Goal: Transaction & Acquisition: Book appointment/travel/reservation

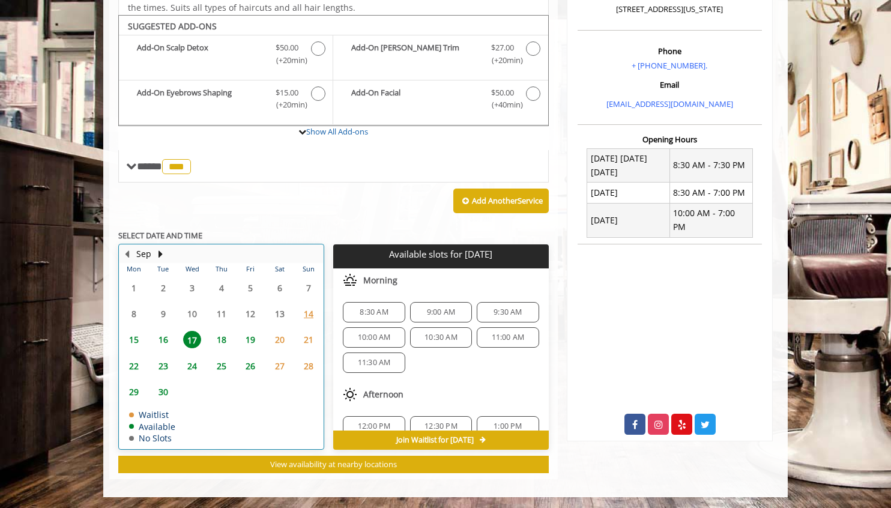
click at [233, 341] on div "18" at bounding box center [221, 339] width 24 height 17
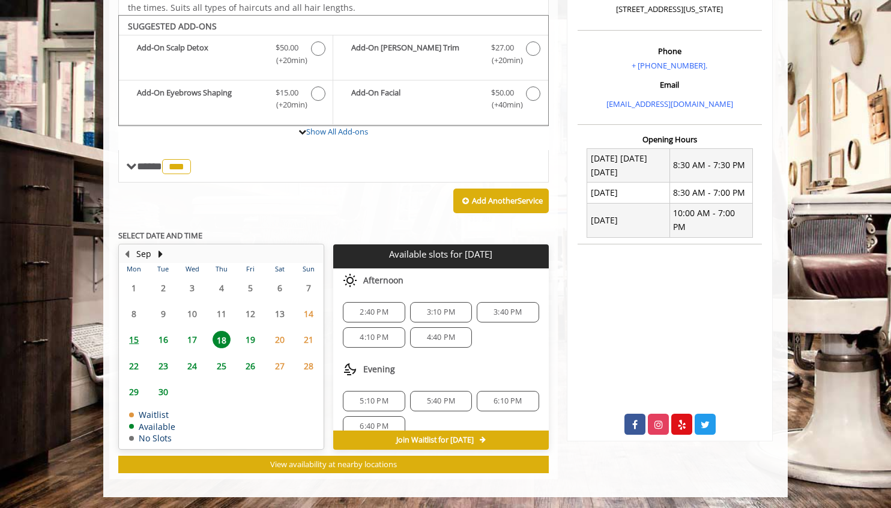
scroll to position [16, 0]
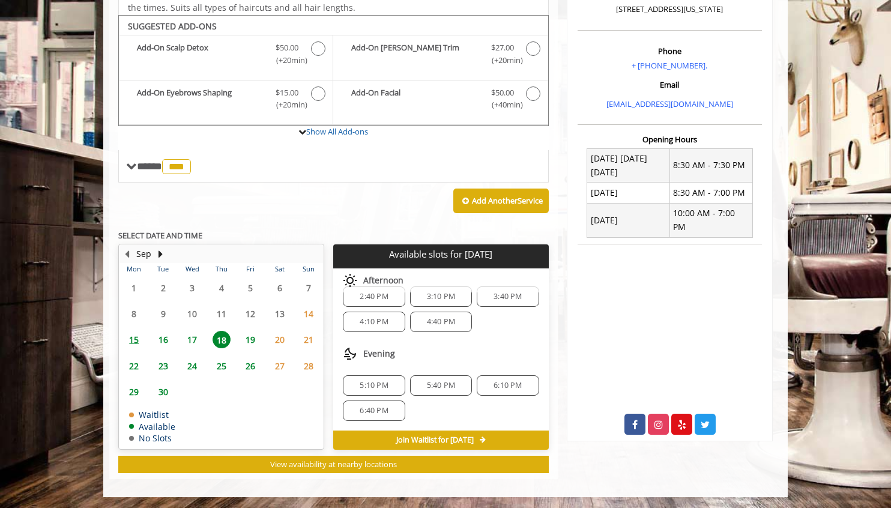
click at [249, 338] on span "19" at bounding box center [250, 339] width 18 height 17
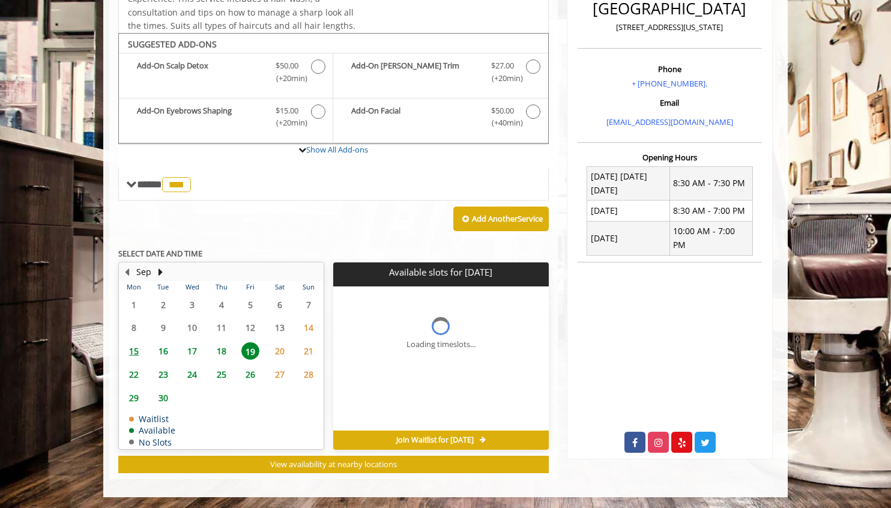
scroll to position [342, 0]
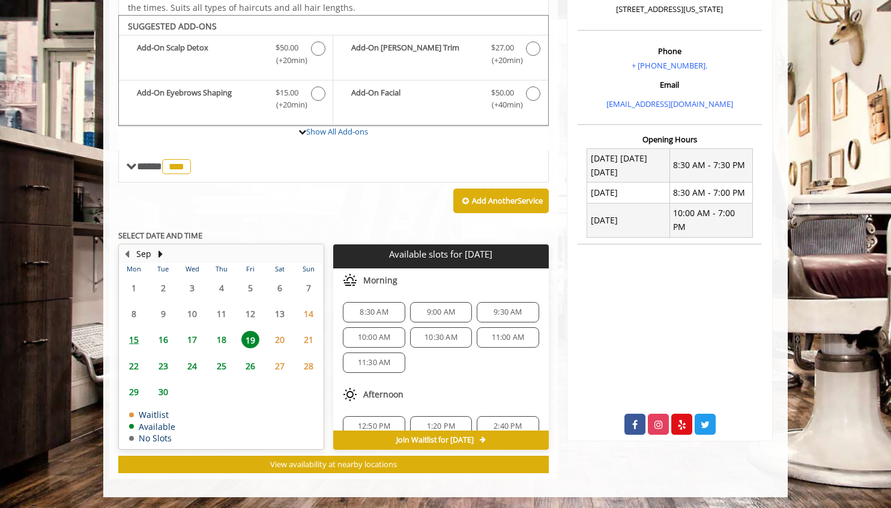
click at [140, 339] on span "15" at bounding box center [134, 339] width 18 height 17
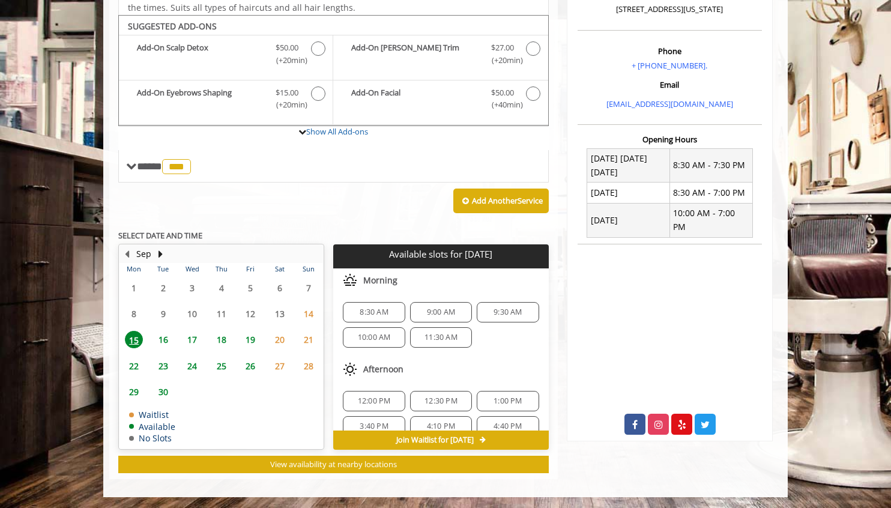
scroll to position [16, 0]
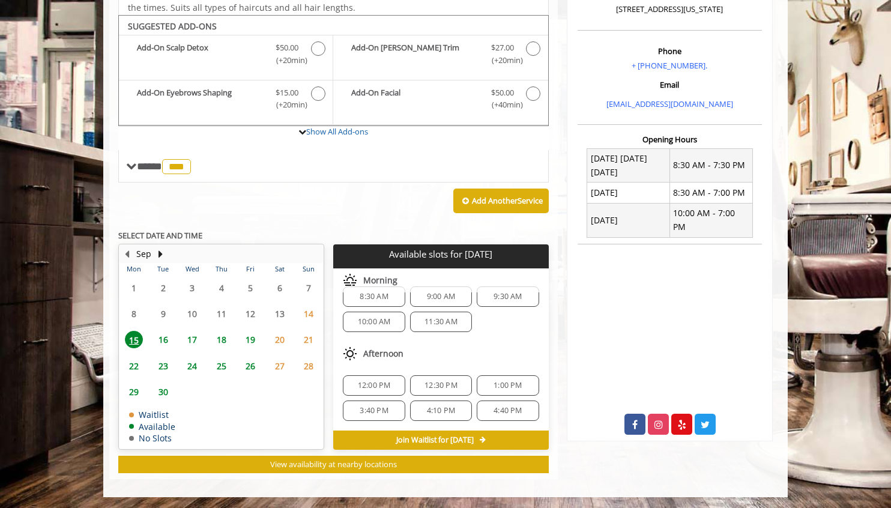
click at [165, 340] on span "16" at bounding box center [163, 339] width 18 height 17
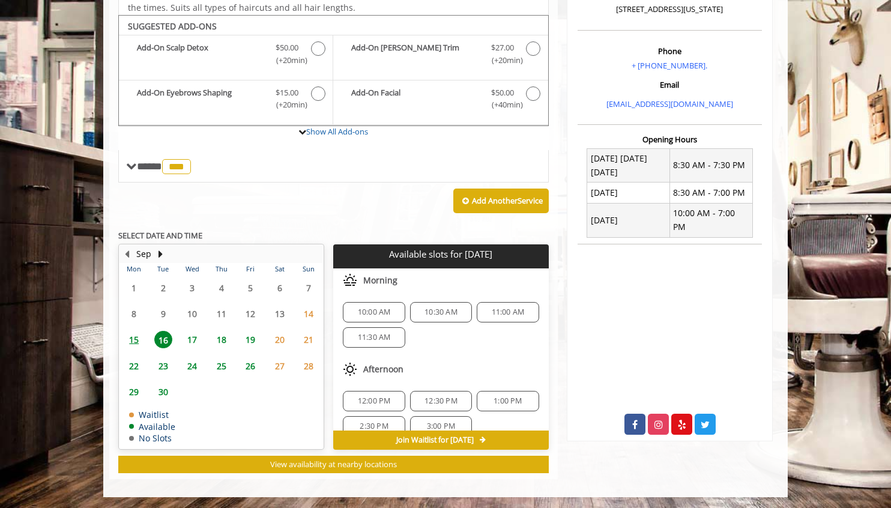
scroll to position [79, 0]
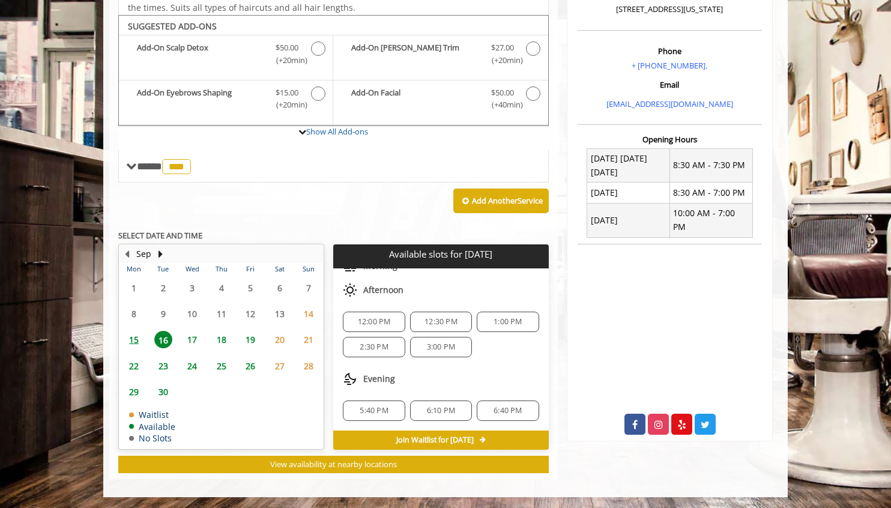
click at [196, 337] on span "17" at bounding box center [192, 339] width 18 height 17
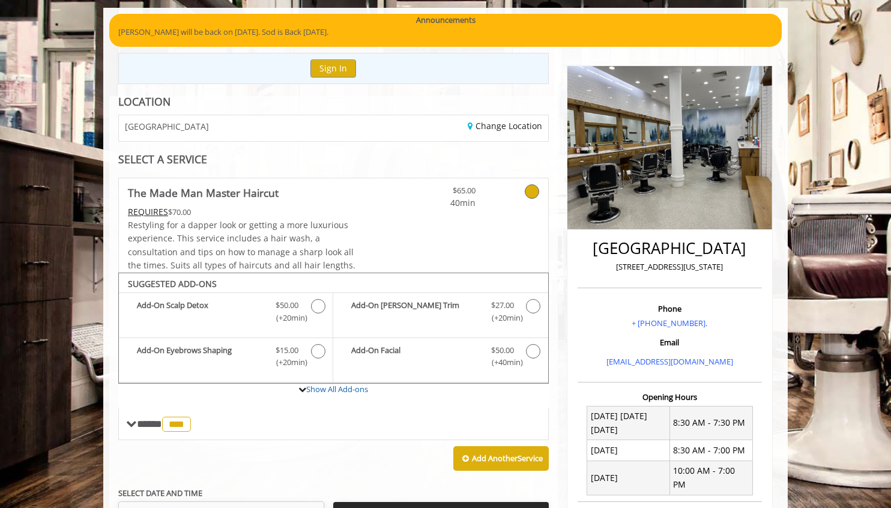
scroll to position [91, 0]
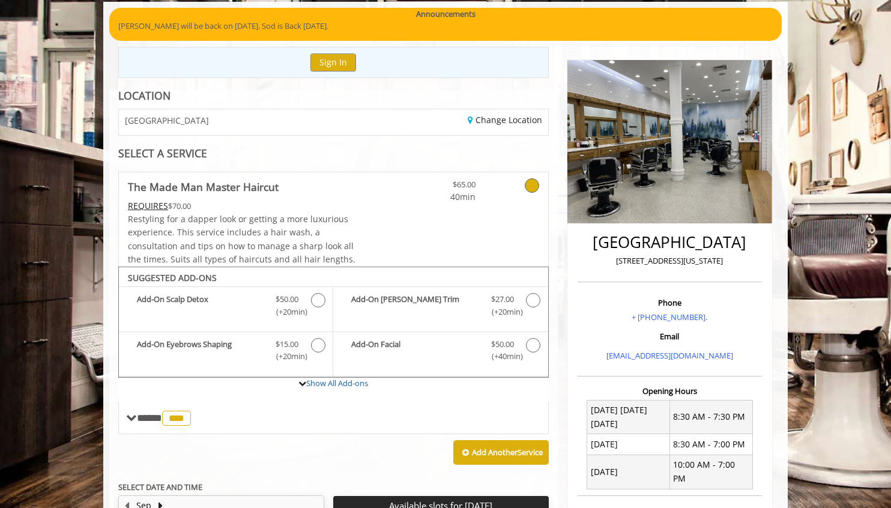
click at [527, 190] on icon at bounding box center [532, 185] width 14 height 14
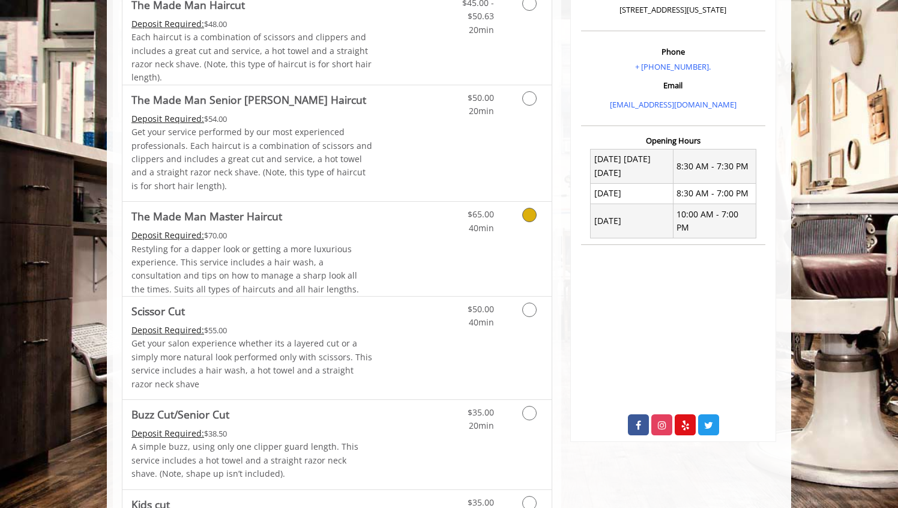
click at [472, 241] on div "$65.00 40min" at bounding box center [497, 249] width 107 height 94
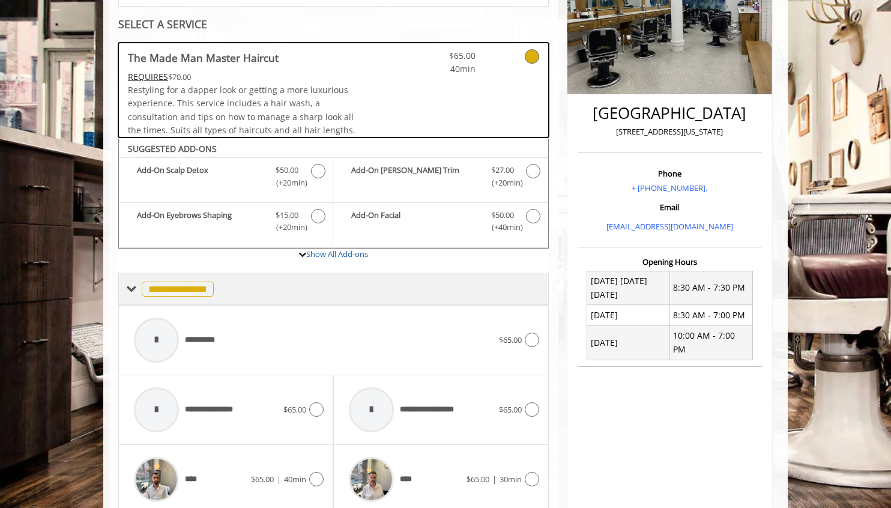
scroll to position [183, 0]
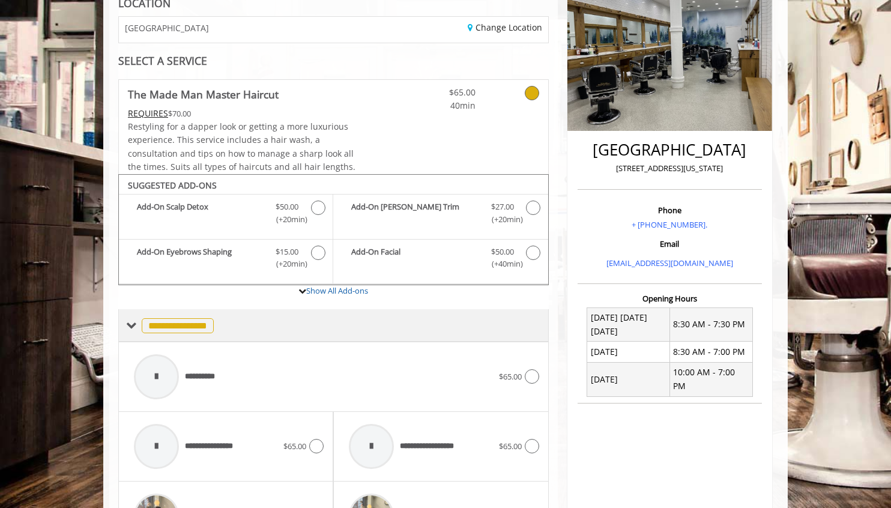
click at [416, 318] on div "**********" at bounding box center [333, 325] width 430 height 32
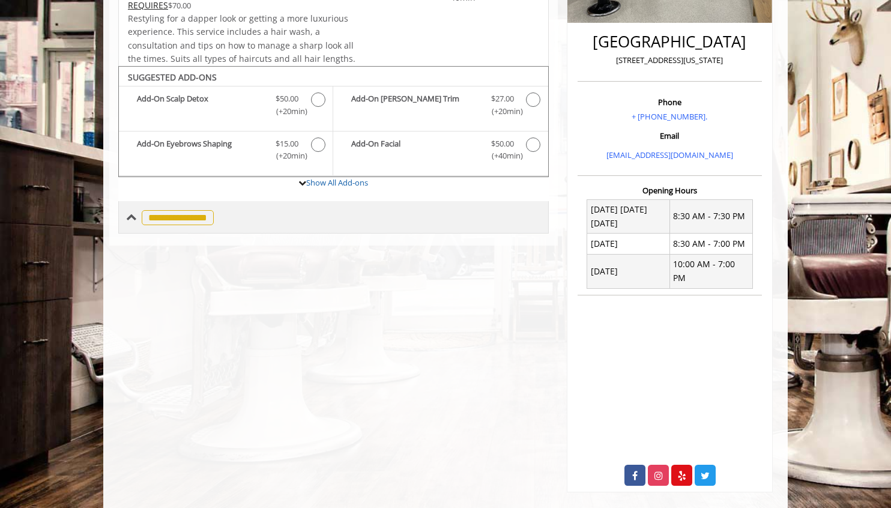
scroll to position [292, 0]
click at [172, 203] on div "**********" at bounding box center [333, 217] width 430 height 32
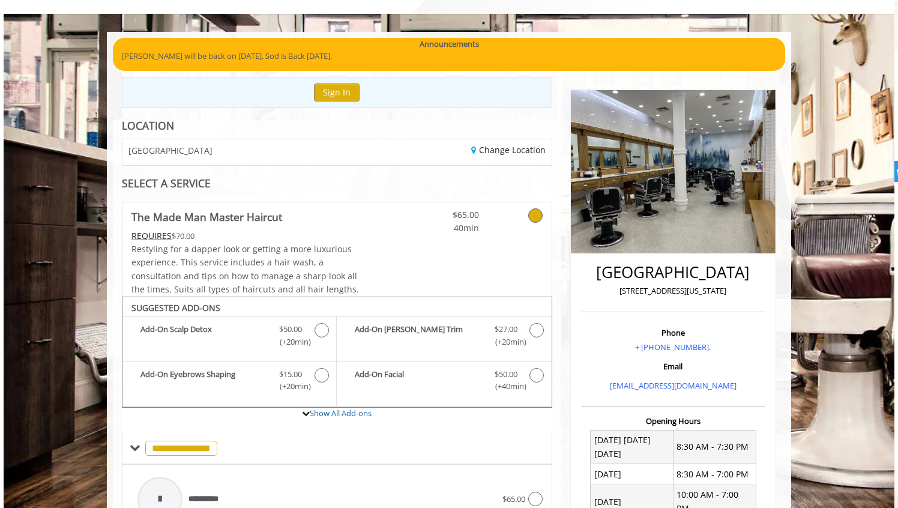
scroll to position [58, 0]
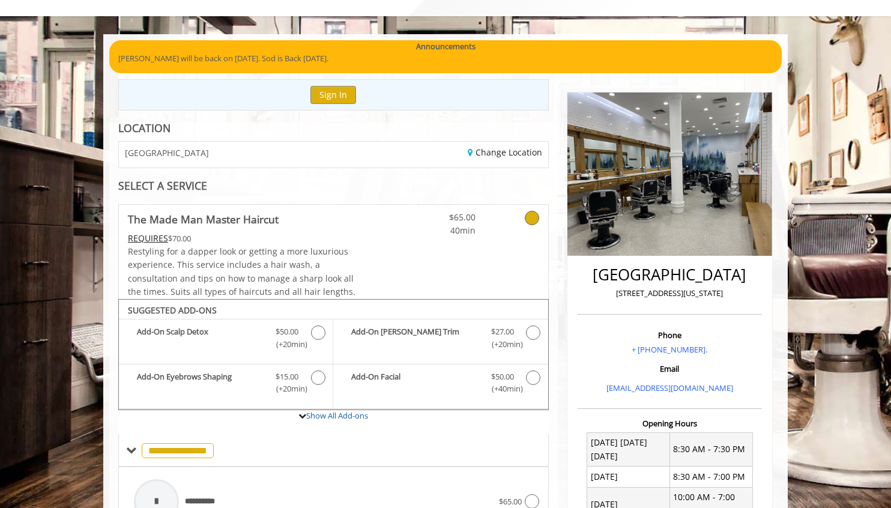
click at [534, 216] on icon at bounding box center [532, 218] width 14 height 14
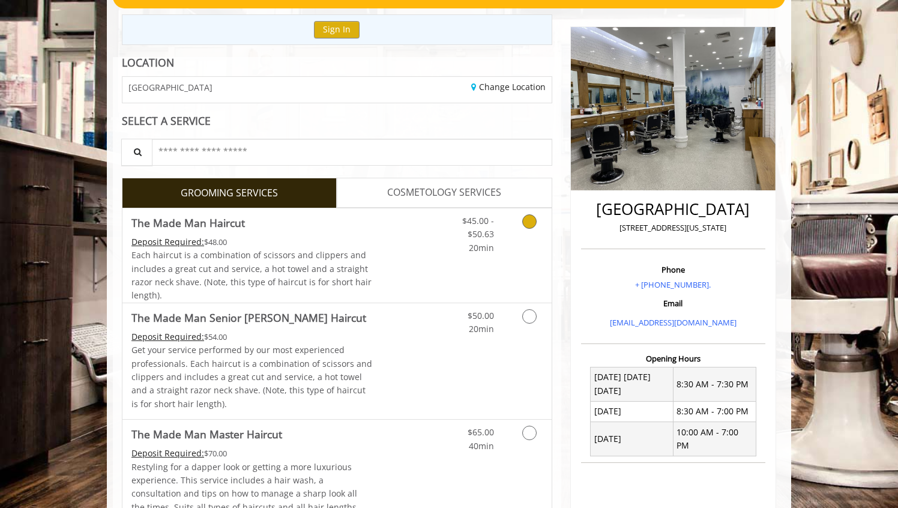
scroll to position [125, 0]
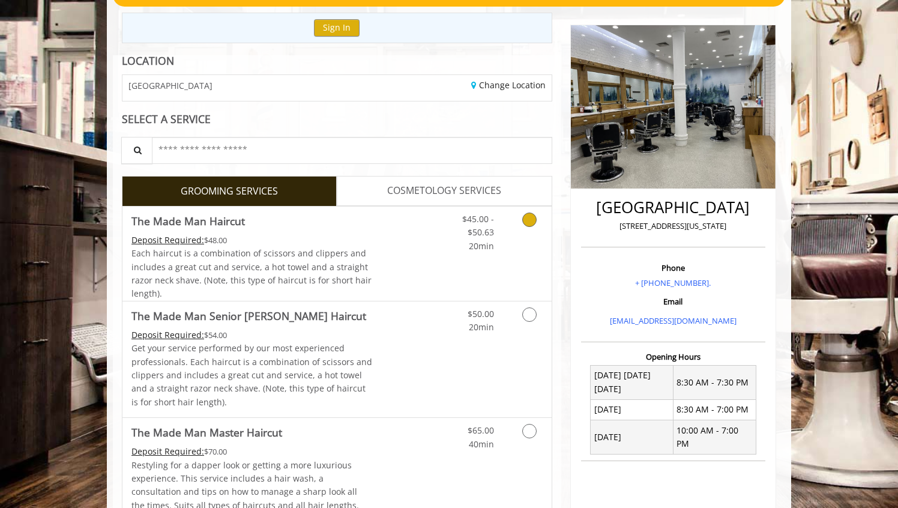
click at [412, 253] on link "Discounted Price" at bounding box center [408, 254] width 71 height 94
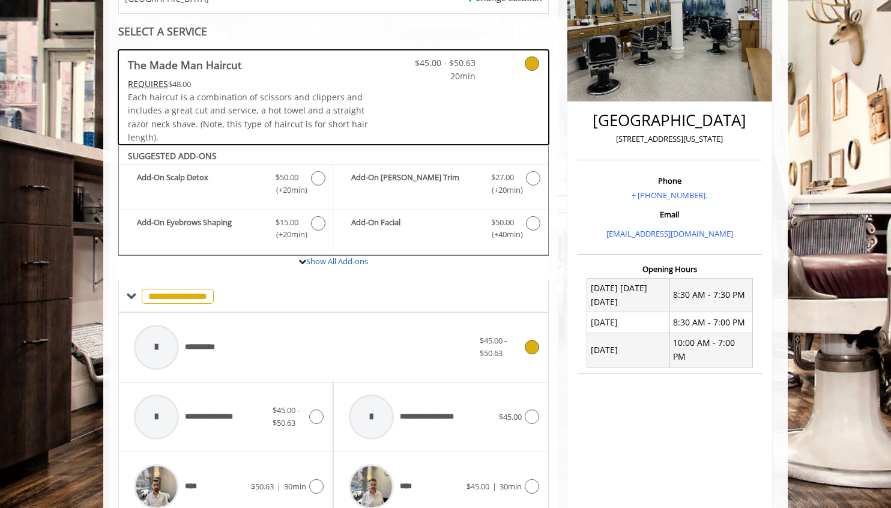
scroll to position [187, 0]
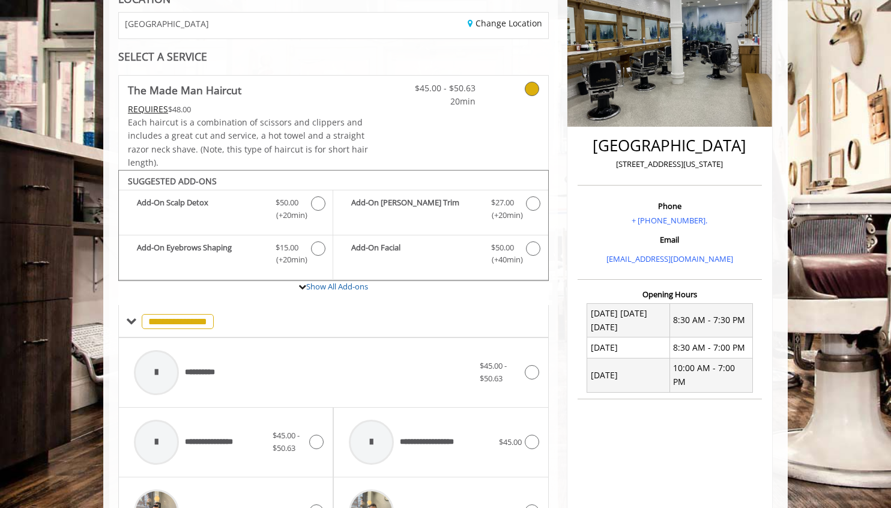
click at [190, 118] on span "Each haircut is a combination of scissors and clippers and includes a great cut…" at bounding box center [248, 142] width 240 height 52
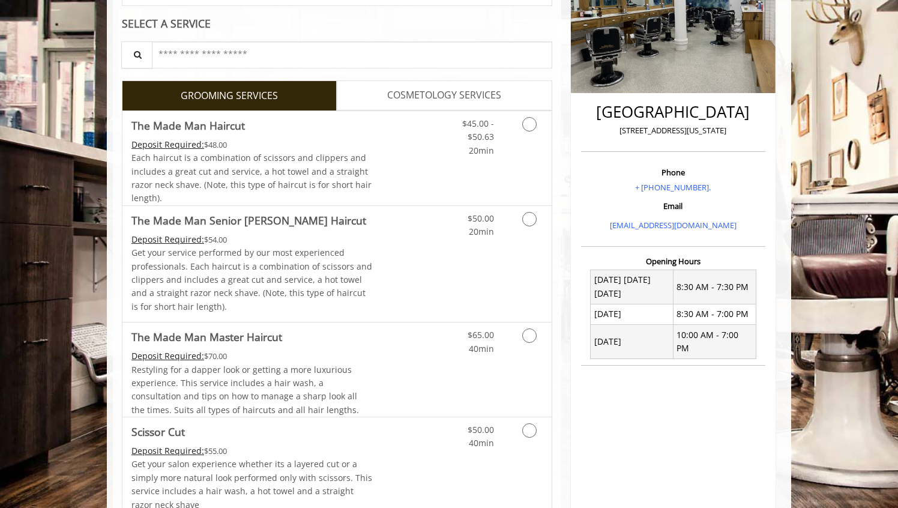
scroll to position [222, 0]
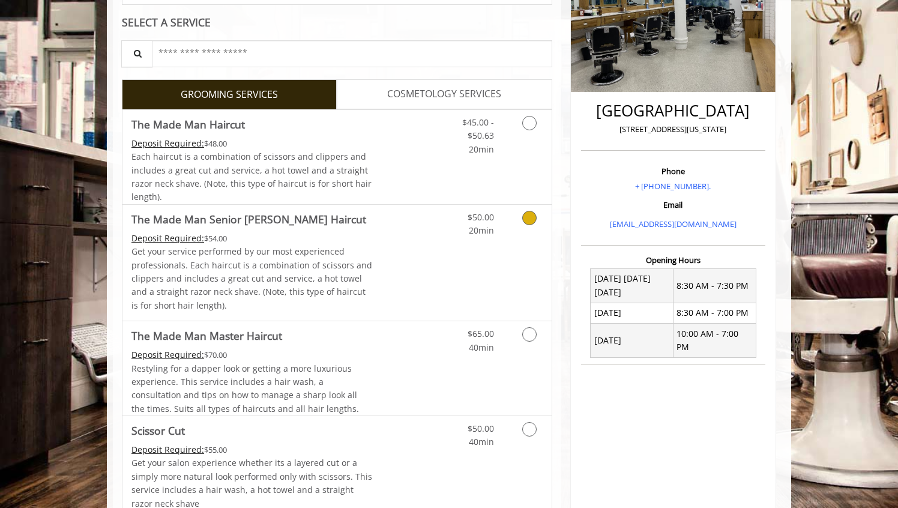
click at [315, 271] on p "Get your service performed by our most experienced professionals. Each haircut …" at bounding box center [251, 278] width 241 height 67
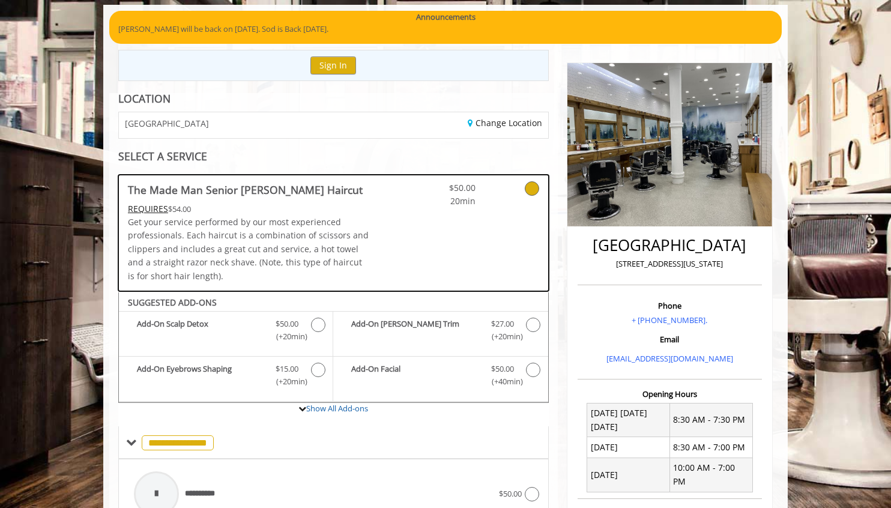
scroll to position [79, 0]
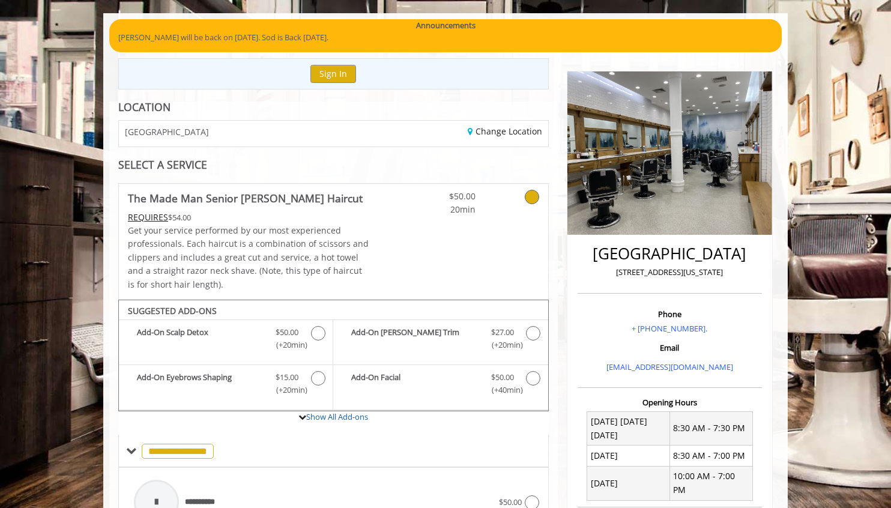
click at [433, 214] on span "20min" at bounding box center [440, 209] width 71 height 13
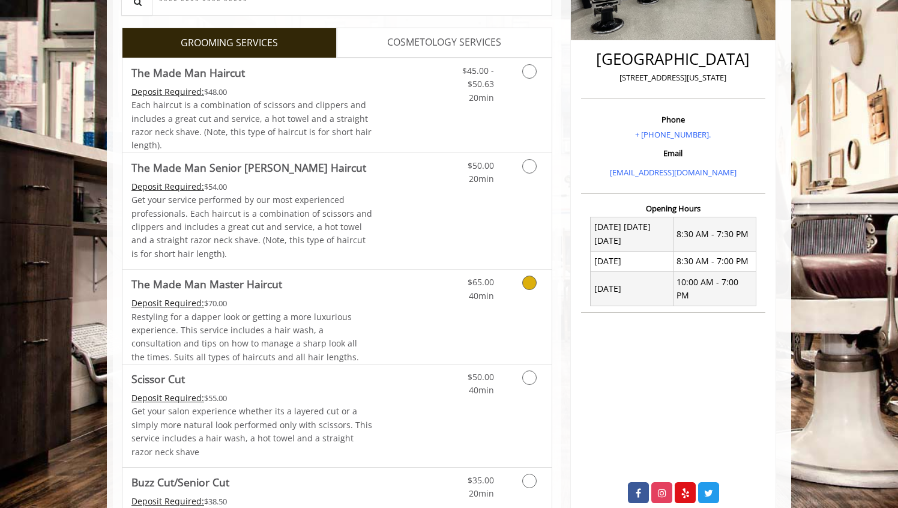
scroll to position [275, 0]
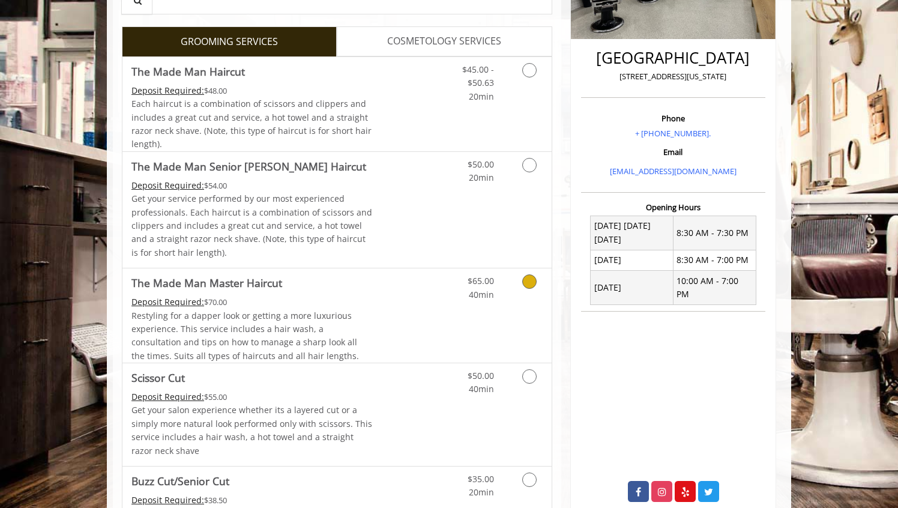
click at [353, 318] on div "Restyling for a dapper look or getting a more luxurious experience. This servic…" at bounding box center [251, 336] width 241 height 54
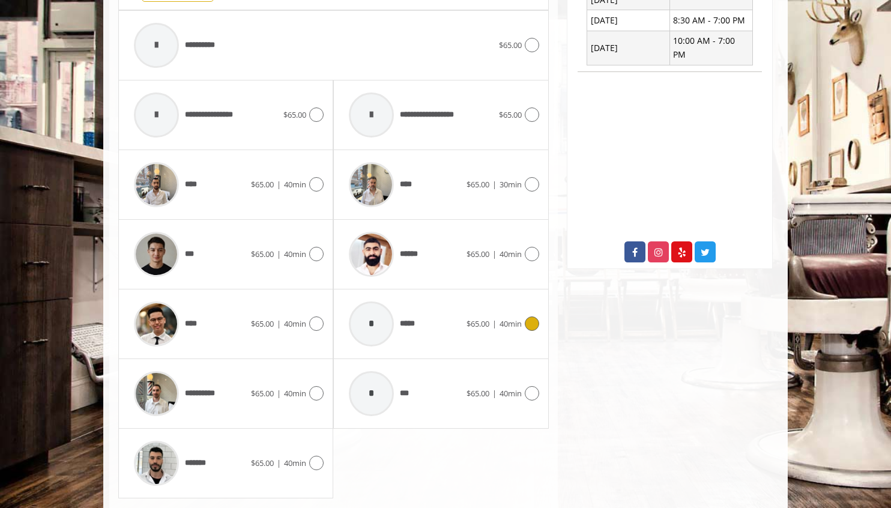
scroll to position [514, 0]
click at [378, 261] on img at bounding box center [371, 254] width 45 height 45
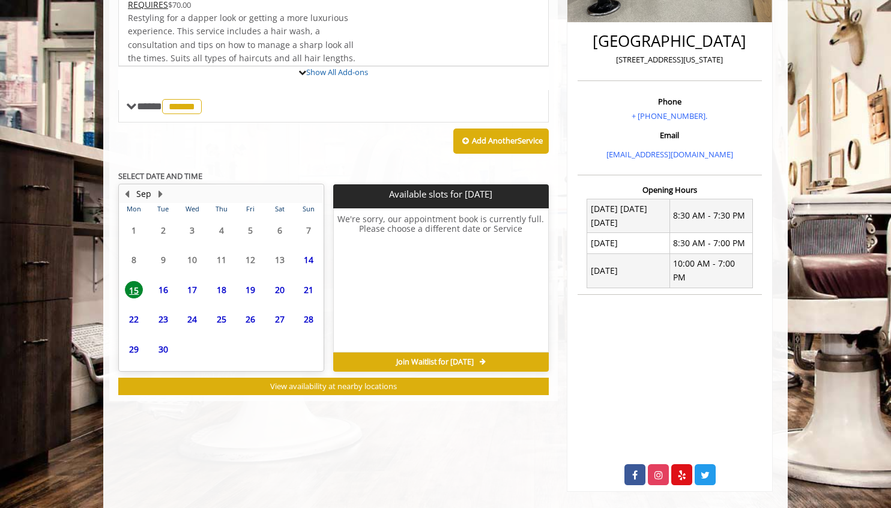
scroll to position [324, 0]
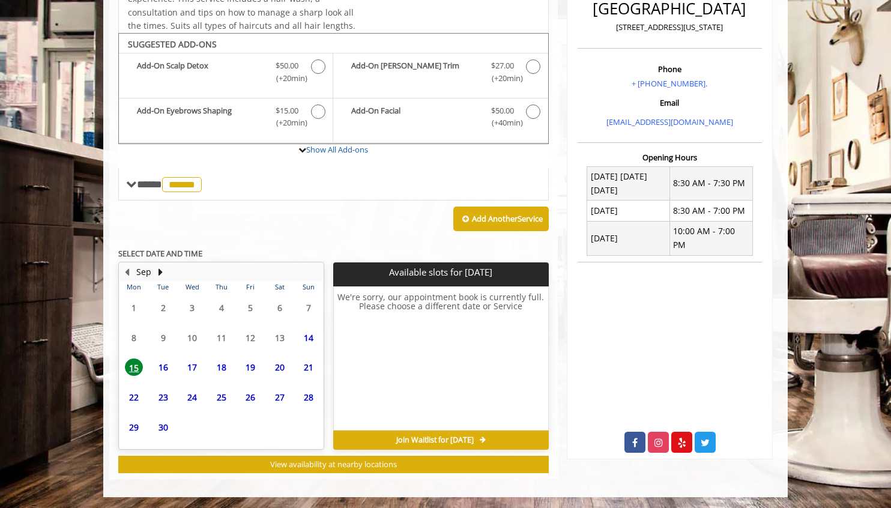
click at [160, 372] on span "16" at bounding box center [163, 366] width 18 height 17
click at [157, 273] on button "Next Month" at bounding box center [160, 271] width 10 height 13
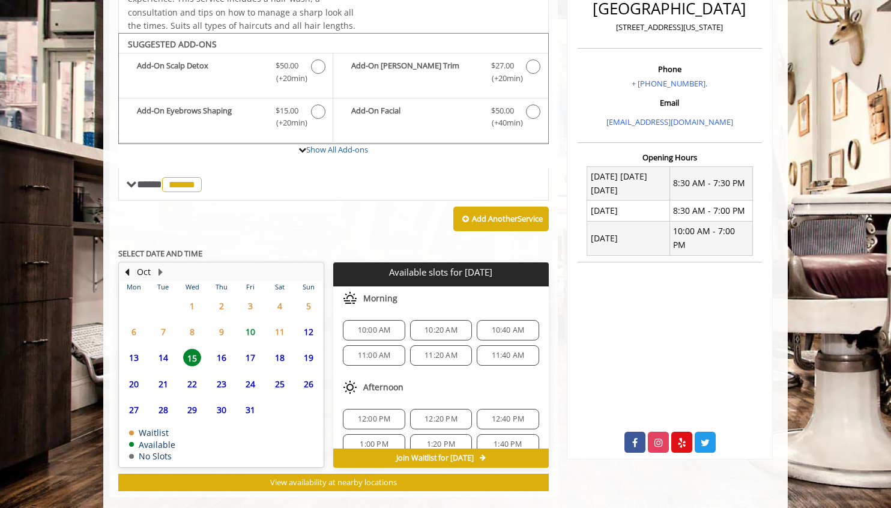
scroll to position [342, 0]
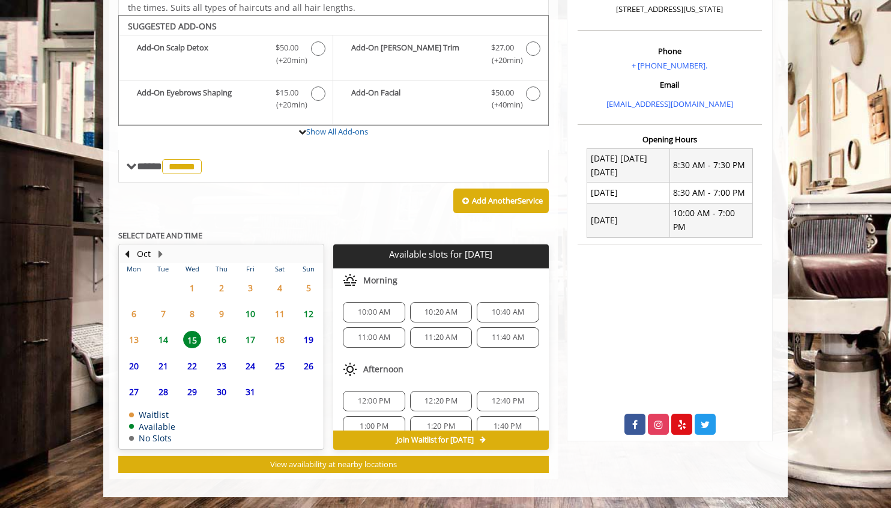
click at [253, 312] on span "10" at bounding box center [250, 313] width 18 height 17
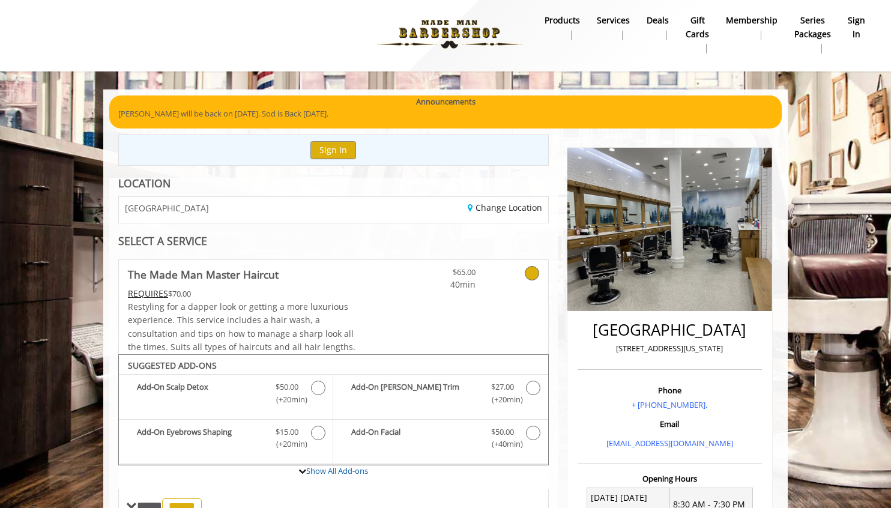
scroll to position [0, 0]
